Goal: Consume media (video, audio): Consume media (video, audio)

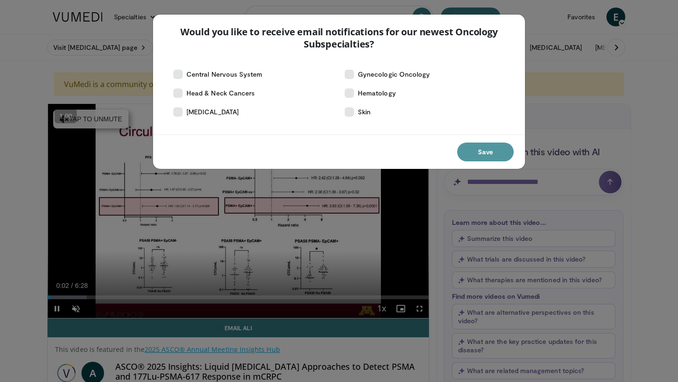
click at [483, 153] on button "Save" at bounding box center [485, 152] width 56 height 19
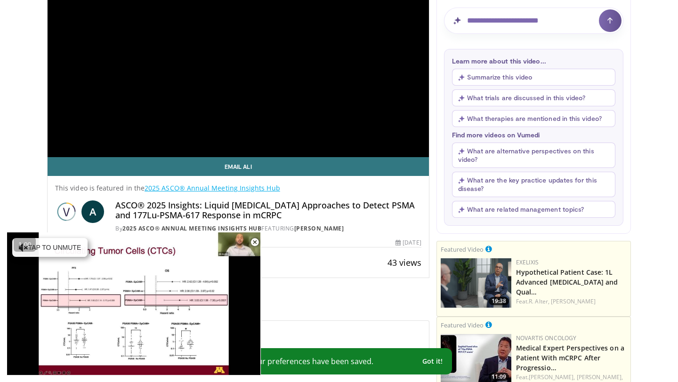
scroll to position [162, 0]
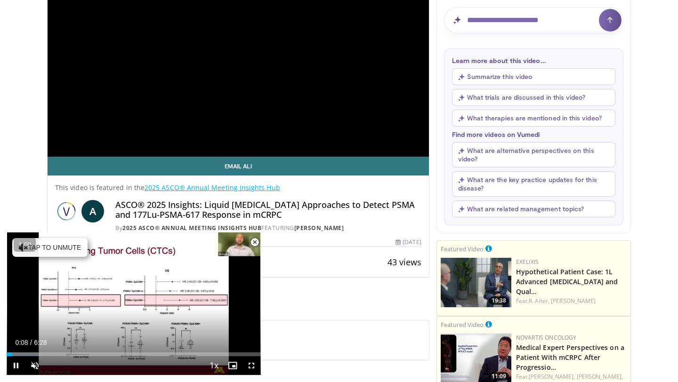
click at [254, 243] on span "Video Player" at bounding box center [254, 242] width 19 height 19
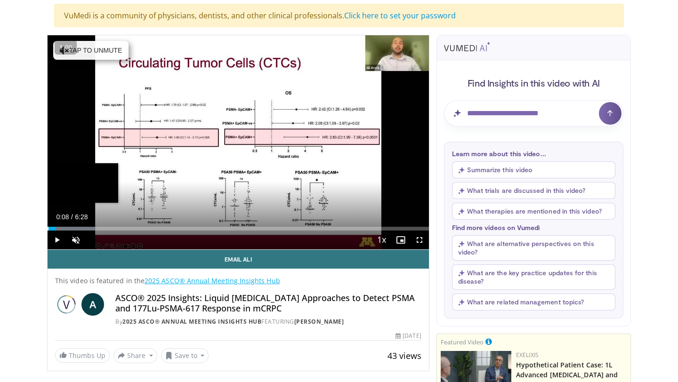
scroll to position [34, 0]
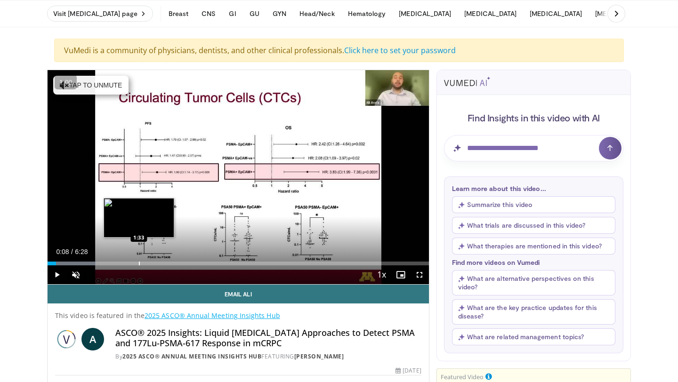
click at [139, 263] on div "Progress Bar" at bounding box center [139, 264] width 1 height 4
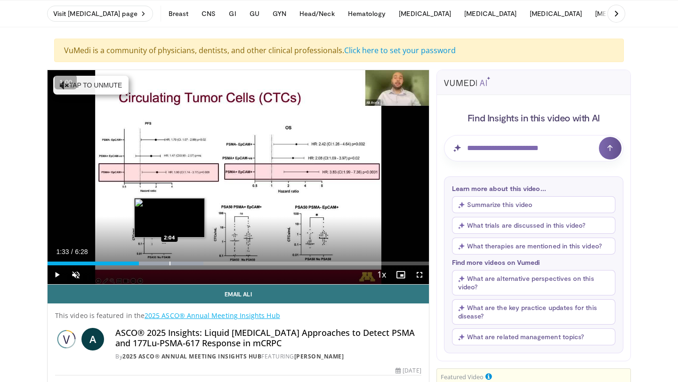
click at [169, 262] on div "Progress Bar" at bounding box center [169, 264] width 1 height 4
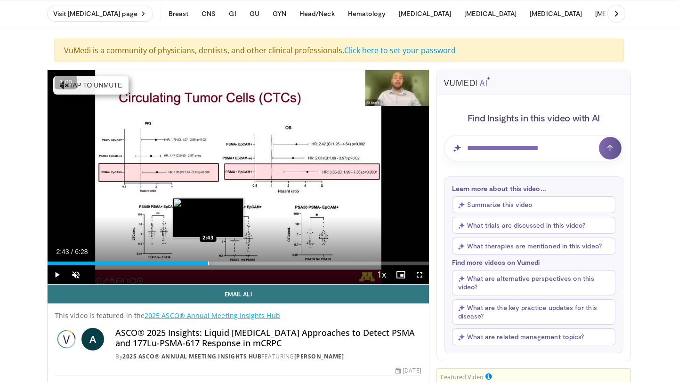
click at [208, 262] on div "Progress Bar" at bounding box center [208, 264] width 1 height 4
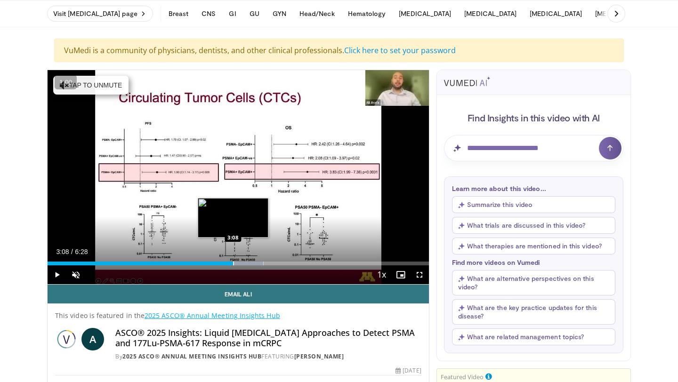
click at [233, 263] on div "Progress Bar" at bounding box center [233, 264] width 1 height 4
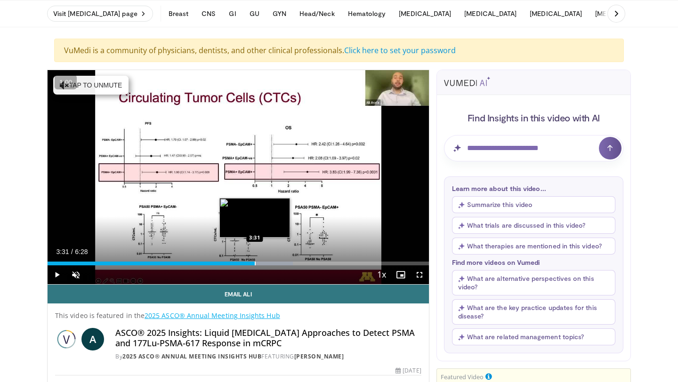
click at [255, 263] on div "Progress Bar" at bounding box center [255, 264] width 1 height 4
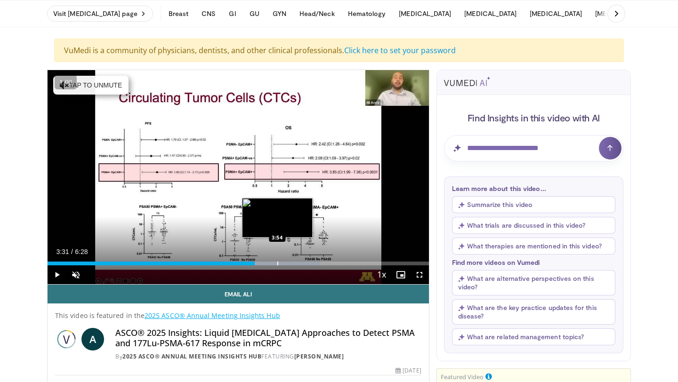
click at [277, 263] on div "Progress Bar" at bounding box center [277, 264] width 1 height 4
click at [291, 262] on div "Progress Bar" at bounding box center [291, 264] width 1 height 4
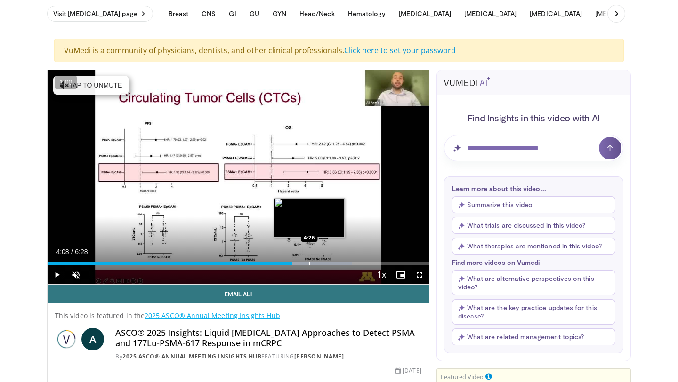
click at [310, 263] on div "Progress Bar" at bounding box center [309, 264] width 1 height 4
click at [319, 264] on div "Progress Bar" at bounding box center [319, 264] width 1 height 4
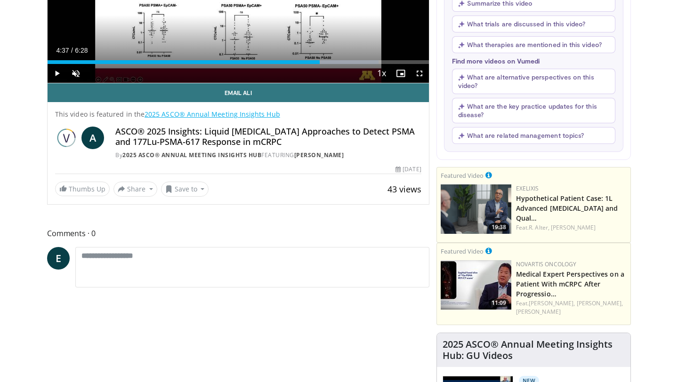
scroll to position [252, 0]
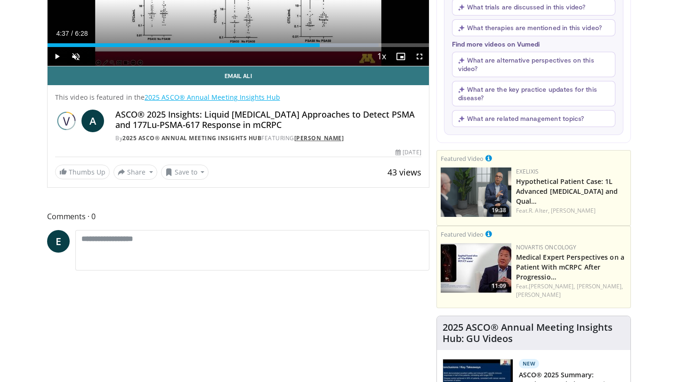
click at [311, 136] on link "[PERSON_NAME]" at bounding box center [319, 138] width 50 height 8
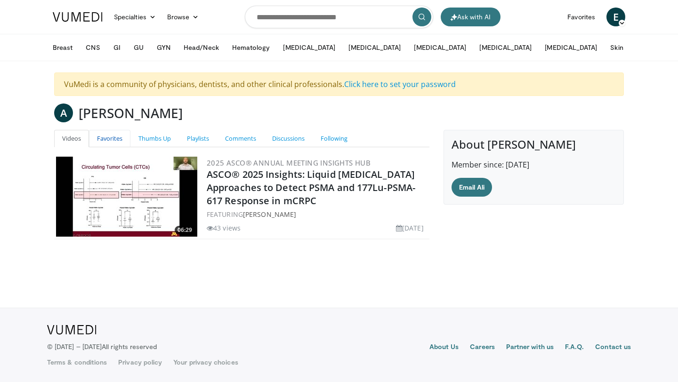
click at [119, 142] on link "Favorites" at bounding box center [109, 138] width 41 height 17
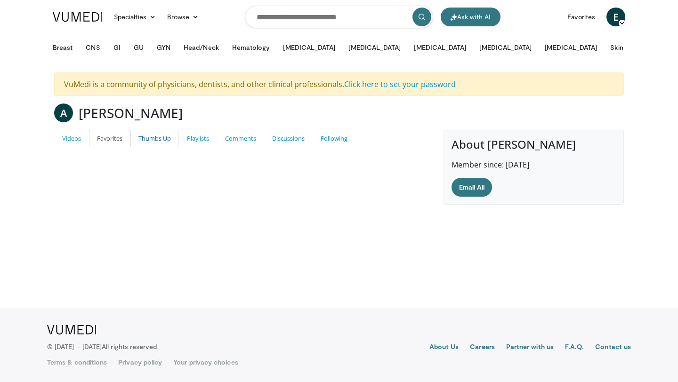
click at [166, 140] on link "Thumbs Up" at bounding box center [154, 138] width 48 height 17
click at [199, 141] on link "Playlists" at bounding box center [198, 138] width 38 height 17
click at [233, 139] on link "Comments" at bounding box center [240, 138] width 47 height 17
click at [276, 137] on link "Discussions" at bounding box center [288, 138] width 48 height 17
click at [283, 22] on input "Search topics, interventions" at bounding box center [339, 17] width 188 height 23
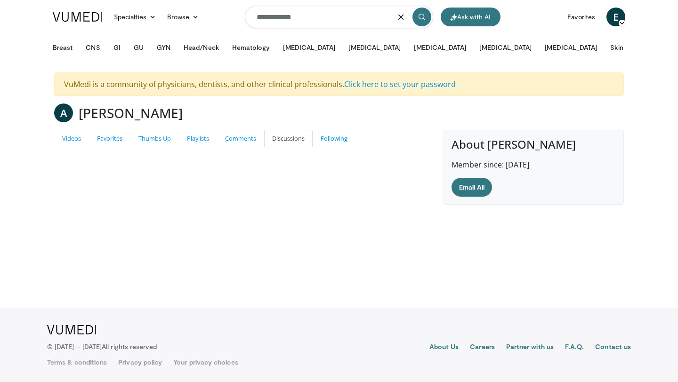
type input "**********"
